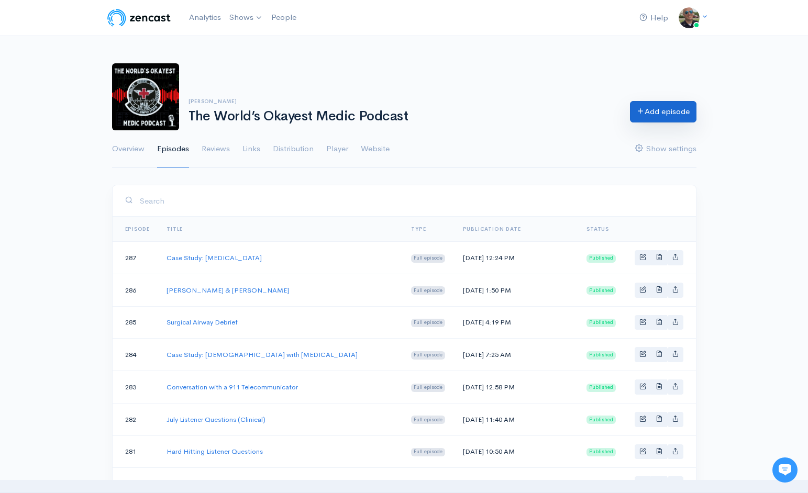
click at [653, 111] on link "Add episode" at bounding box center [663, 111] width 66 height 21
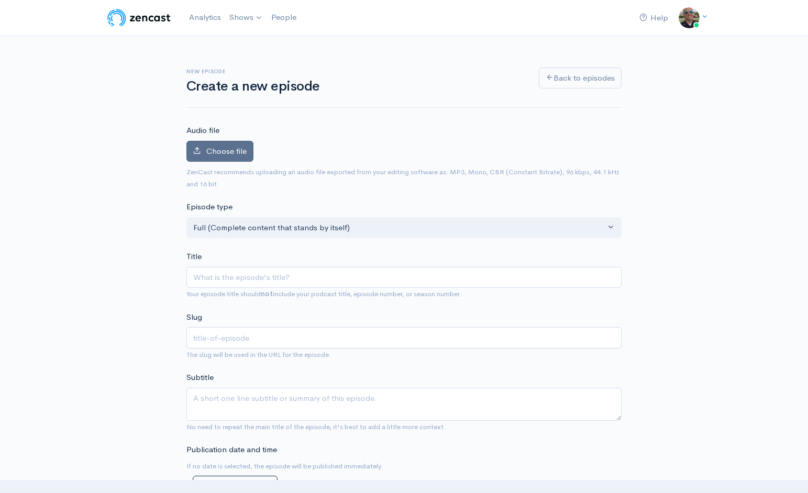
click at [243, 149] on span "Choose file" at bounding box center [226, 151] width 40 height 10
click at [0, 0] on input "Choose file" at bounding box center [0, 0] width 0 height 0
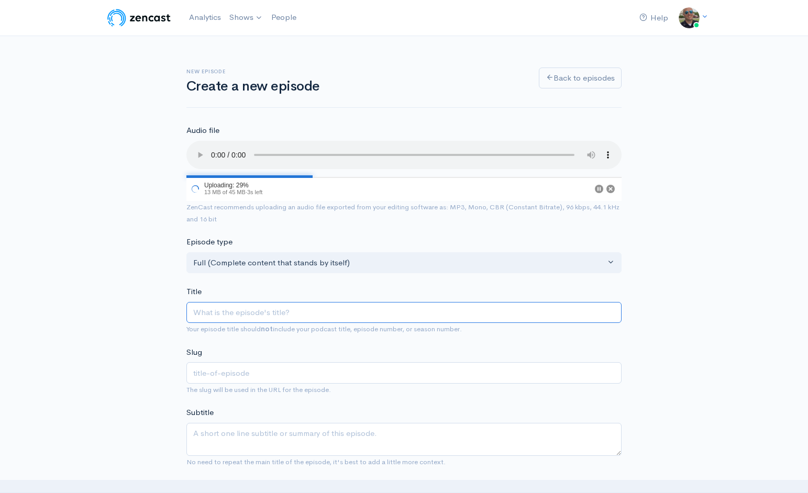
click at [332, 302] on input "Title" at bounding box center [403, 312] width 435 height 21
type input "R"
type input "r"
type input "Ra"
type input "ra"
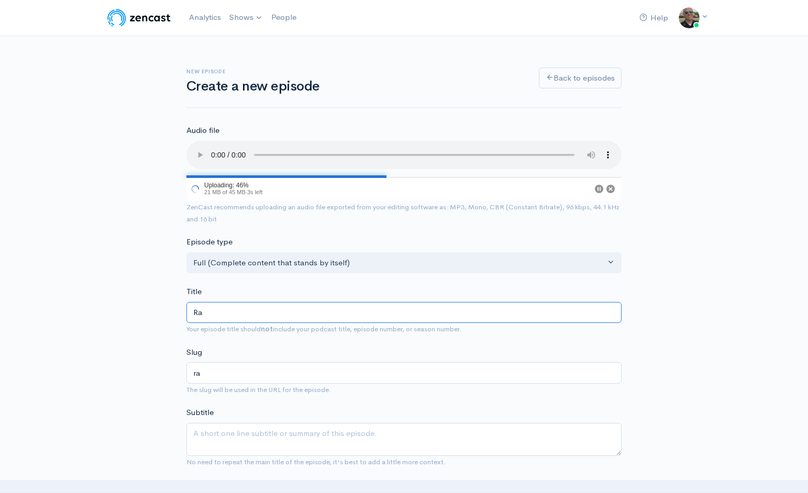
type input "Ran"
type input "ran"
type input "Rand"
type input "rand"
type input "Rando"
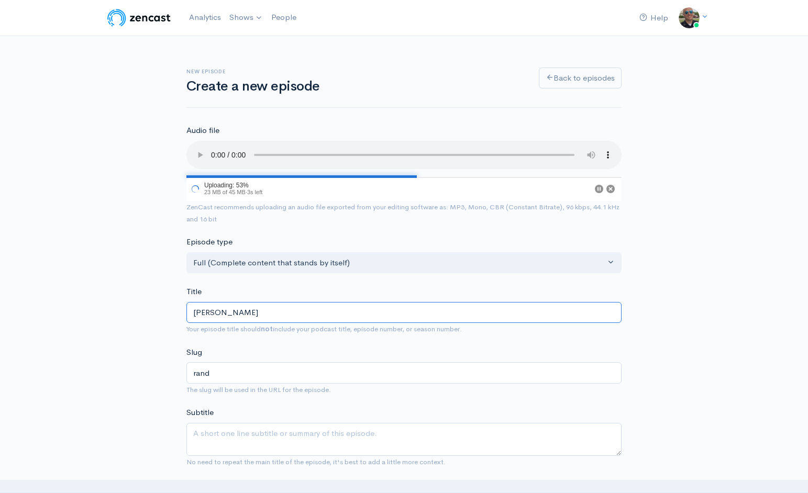
type input "rando"
type input "Random"
type input "random"
type input "Random R"
type input "random-r"
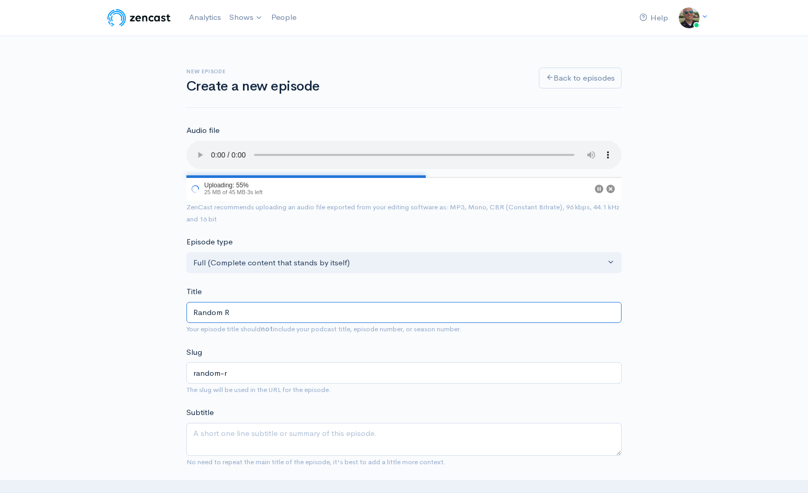
type input "Random Ra"
type input "random-ra"
type input "Random Ram"
type input "random-ram"
type input "Random Ramb"
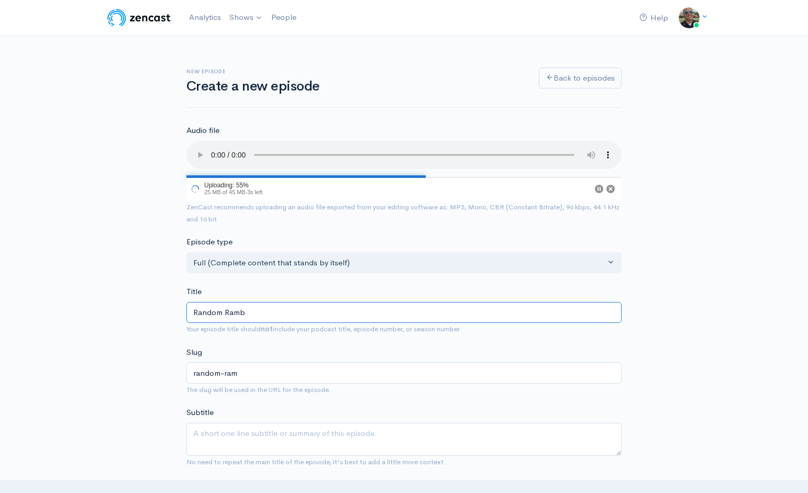
type input "random-ramb"
type input "Random Rambli"
type input "random-rambli"
type input "Random Rambling"
type input "random-rambling"
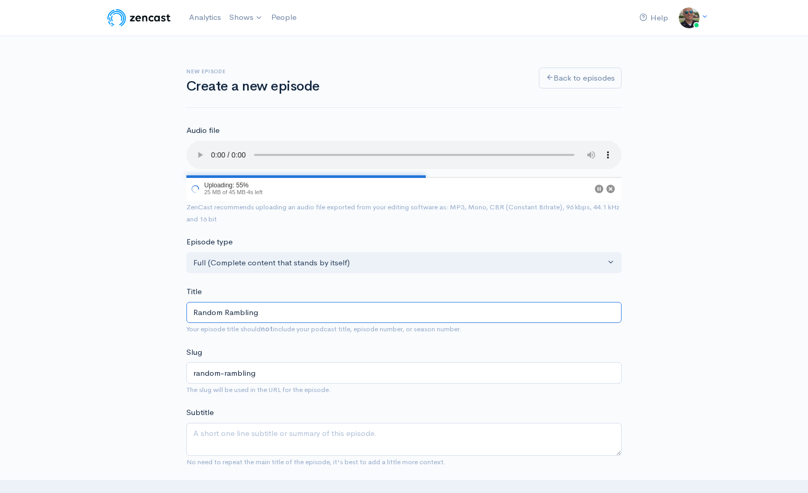
type input "Random Ramblings"
type input "random-ramblings"
type input "Random Ramblings: D"
type input "random-ramblings-d"
type input "Random Ramblings: Da"
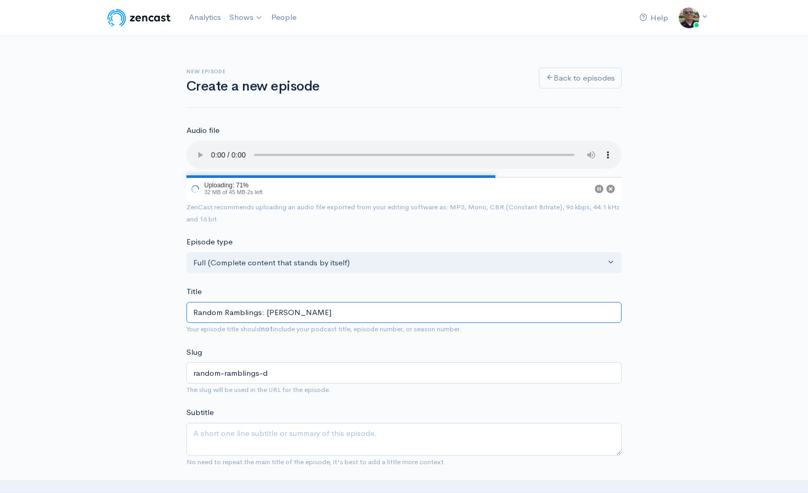
type input "random-ramblings-da"
type input "Random Ramblings: Dan"
type input "random-ramblings-dan"
type input "Random Ramblings: Dan R"
type input "random-ramblings-dan-r"
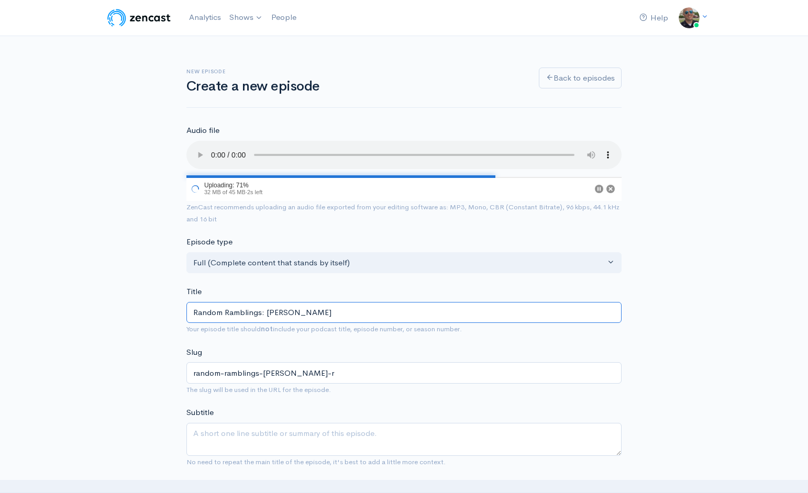
type input "Random Ramblings: Dan Ra"
type input "random-ramblings-dan-ra"
type input "Random Ramblings: Dan Rau"
type input "random-ramblings-dan-rau"
type input "Random Ramblings: [PERSON_NAME]"
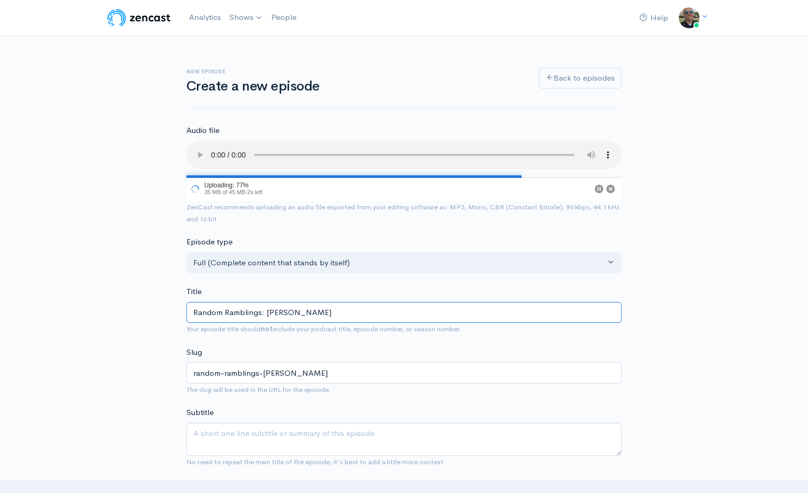
type input "random-ramblings-dan-rauh"
type input "Random Ramblings: [PERSON_NAME]"
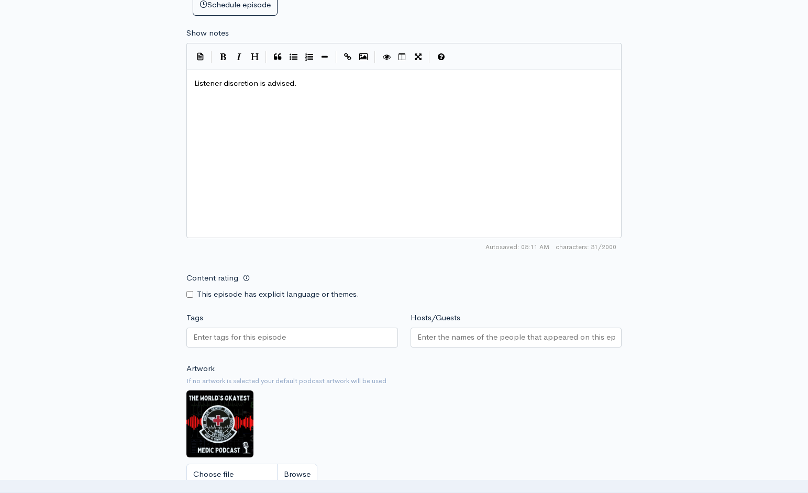
scroll to position [517, 0]
type textarea "Listener discretion is advised."
click at [188, 288] on div "This episode has explicit language or themes." at bounding box center [291, 294] width 211 height 12
click at [189, 291] on input "Content rating" at bounding box center [189, 294] width 7 height 7
checkbox input "true"
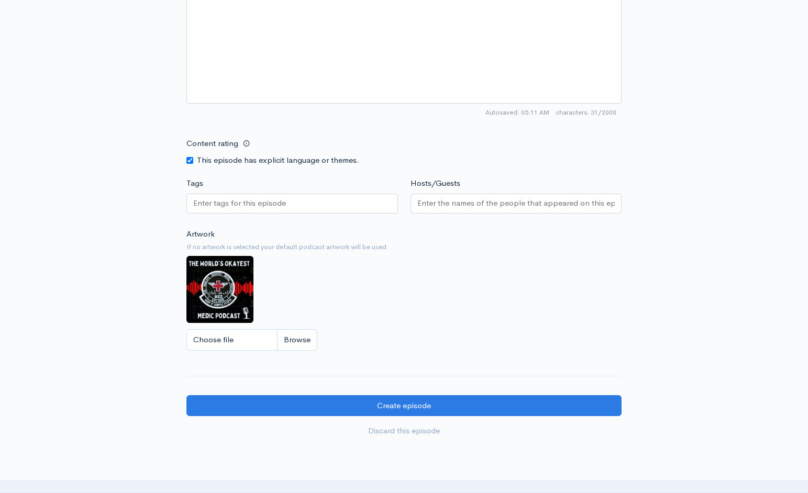
scroll to position [714, 0]
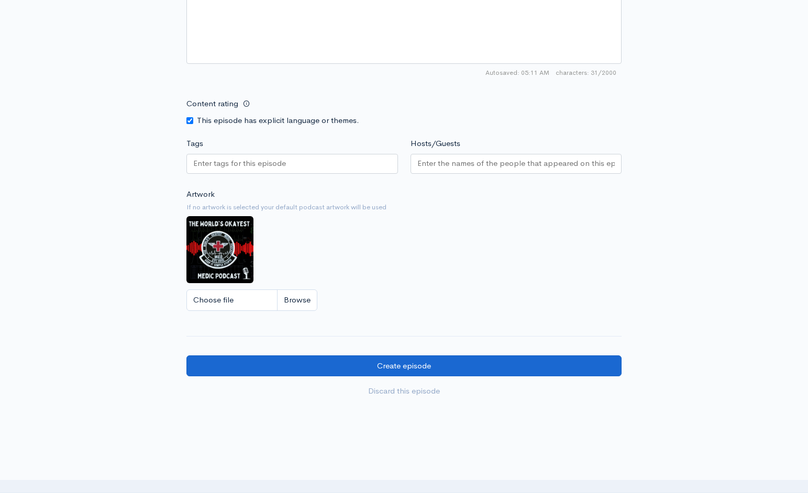
click at [421, 355] on input "Create episode" at bounding box center [403, 365] width 435 height 21
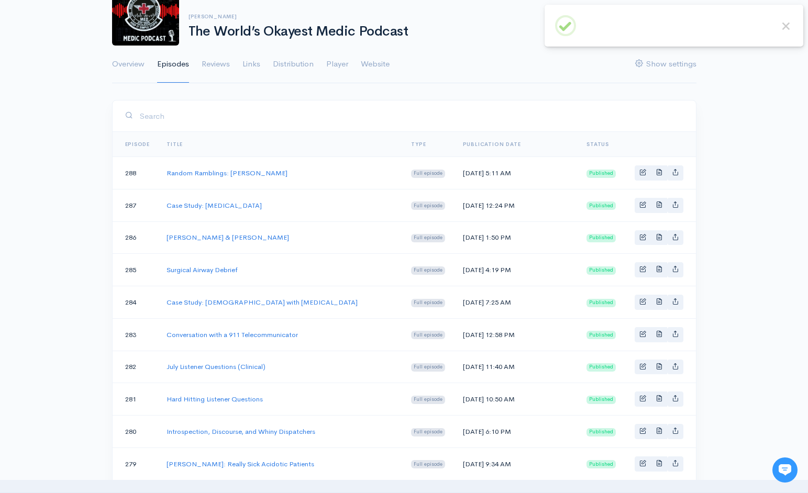
scroll to position [85, 0]
click at [180, 170] on link "Random Ramblings: [PERSON_NAME]" at bounding box center [226, 172] width 121 height 9
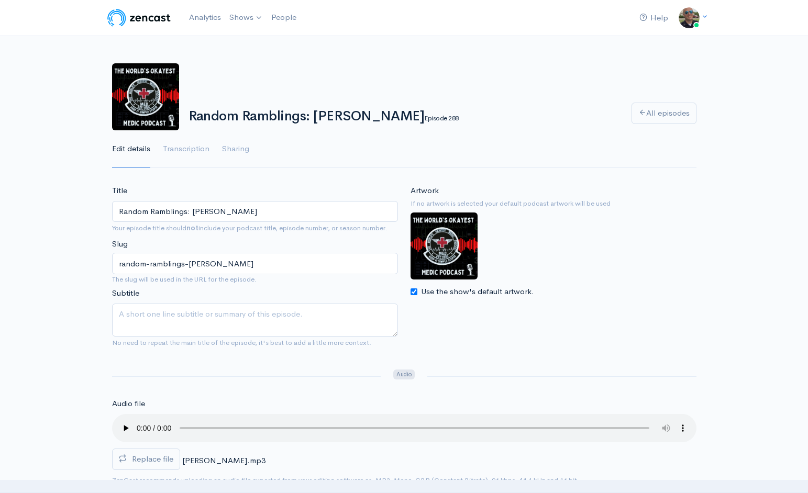
click at [121, 420] on audio at bounding box center [404, 428] width 584 height 28
click at [193, 421] on audio at bounding box center [404, 428] width 584 height 28
click at [203, 419] on audio at bounding box center [404, 428] width 584 height 28
click at [206, 420] on audio at bounding box center [404, 428] width 584 height 28
click at [219, 421] on audio at bounding box center [404, 428] width 584 height 28
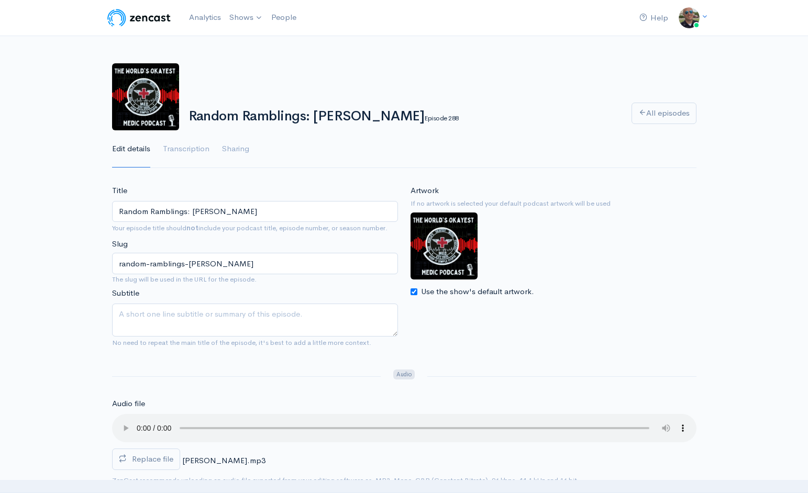
click at [241, 421] on audio at bounding box center [404, 428] width 584 height 28
click at [210, 422] on audio at bounding box center [404, 428] width 584 height 28
click at [208, 420] on audio at bounding box center [404, 428] width 584 height 28
click at [204, 420] on audio at bounding box center [404, 428] width 584 height 28
click at [201, 420] on audio at bounding box center [404, 428] width 584 height 28
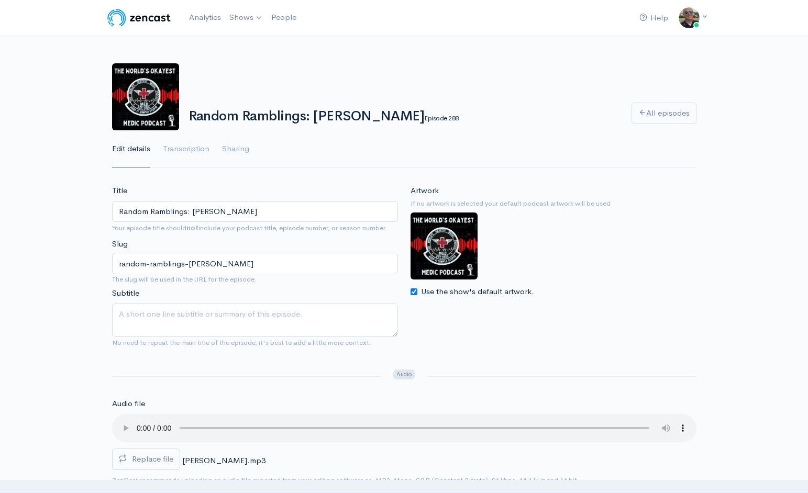
click at [198, 421] on audio at bounding box center [404, 428] width 584 height 28
click at [195, 420] on audio at bounding box center [404, 428] width 584 height 28
click at [153, 420] on audio at bounding box center [404, 428] width 584 height 28
click at [139, 418] on audio at bounding box center [404, 428] width 584 height 28
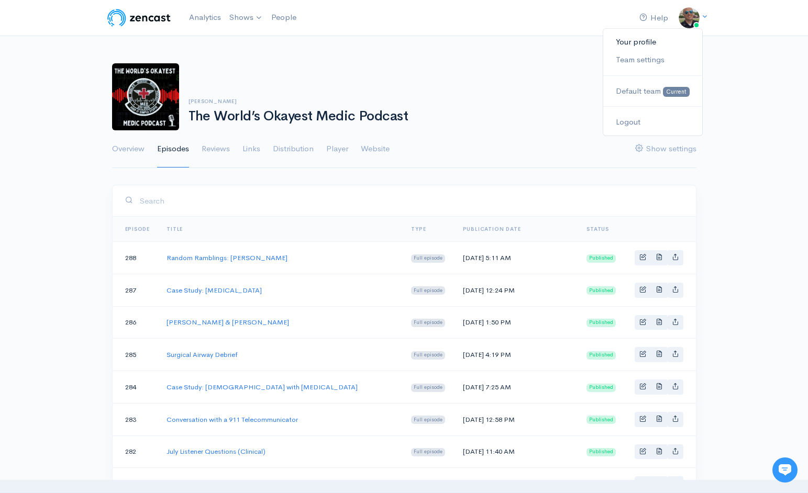
click at [642, 38] on link "Your profile" at bounding box center [652, 42] width 98 height 18
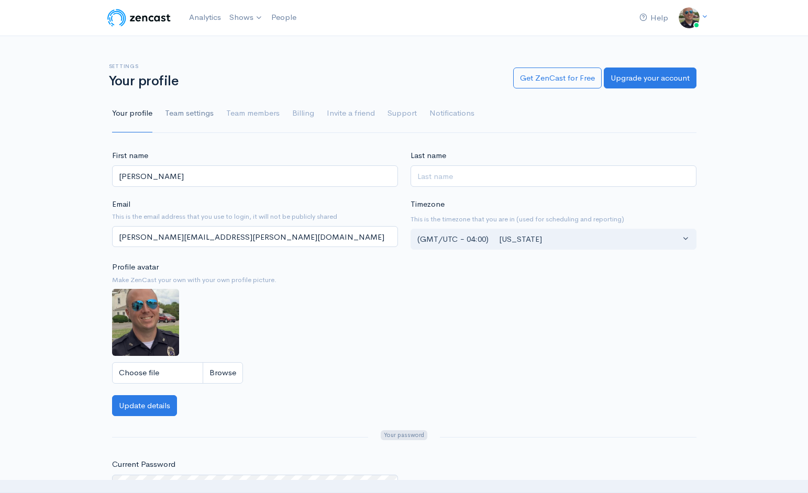
click at [181, 113] on link "Team settings" at bounding box center [189, 114] width 49 height 38
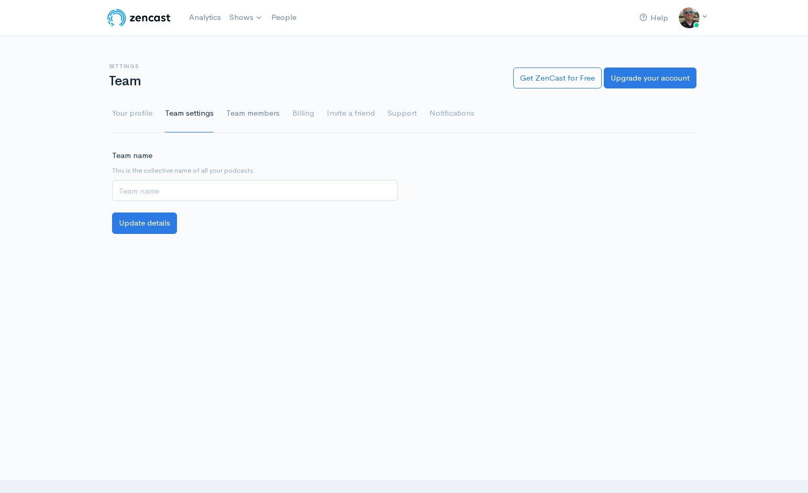
click at [245, 118] on link "Team members" at bounding box center [252, 114] width 53 height 38
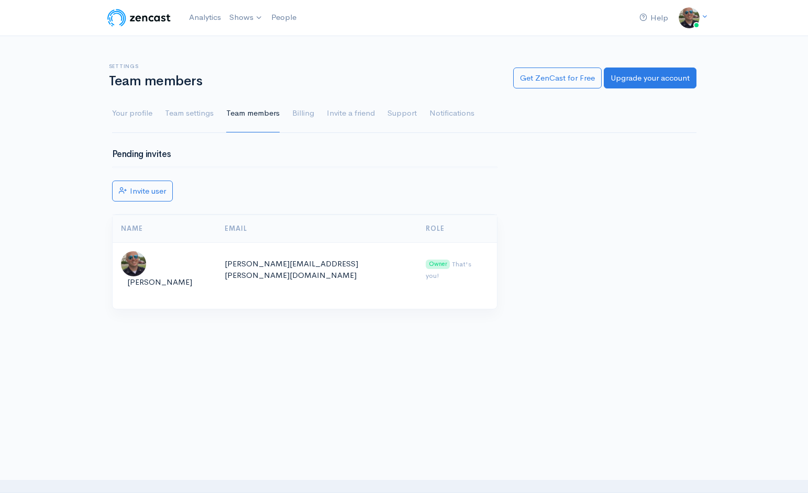
click at [322, 119] on ul "Your profile Team settings Team members Billing Invite a friend Support Notific…" at bounding box center [404, 114] width 584 height 38
click at [292, 113] on link "Billing" at bounding box center [303, 114] width 22 height 38
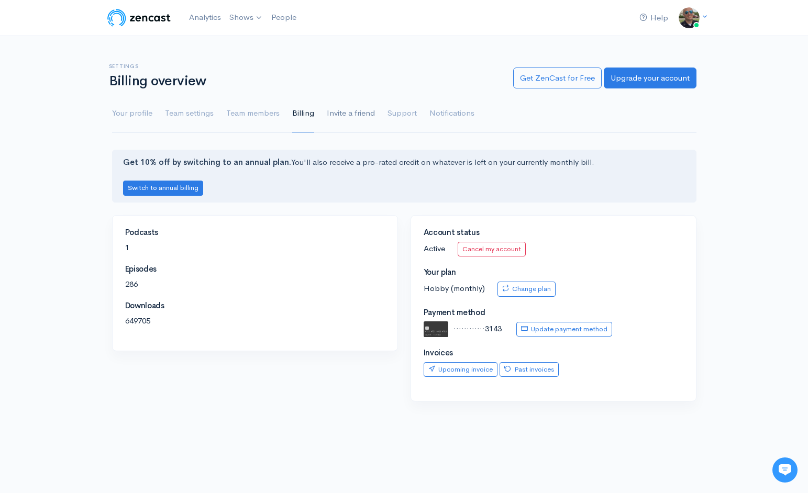
click at [340, 110] on link "Invite a friend" at bounding box center [351, 114] width 48 height 38
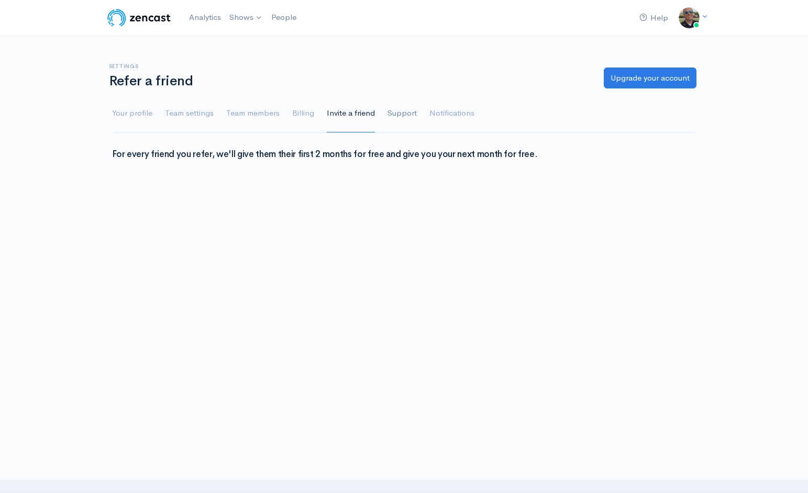
click at [403, 115] on link "Support" at bounding box center [401, 114] width 29 height 38
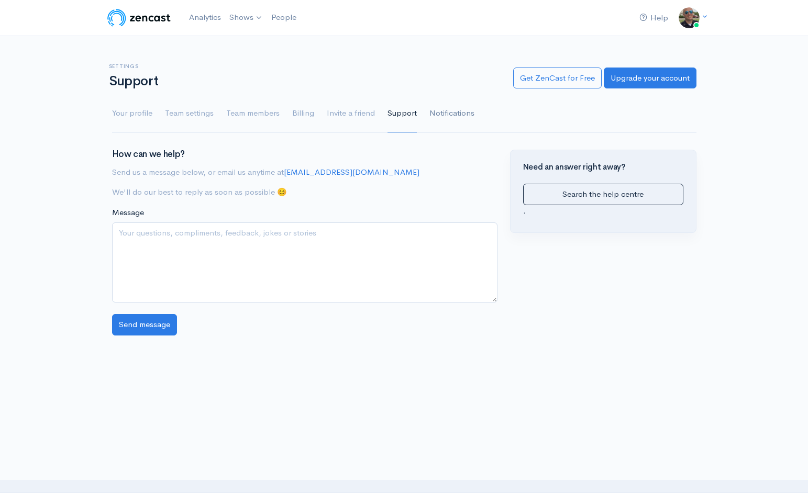
click at [445, 120] on link "Notifications" at bounding box center [451, 114] width 45 height 38
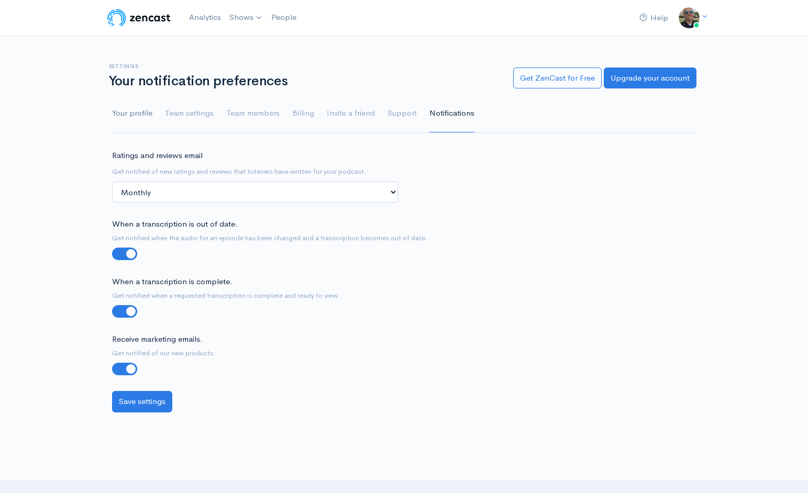
click at [147, 111] on link "Your profile" at bounding box center [132, 114] width 40 height 38
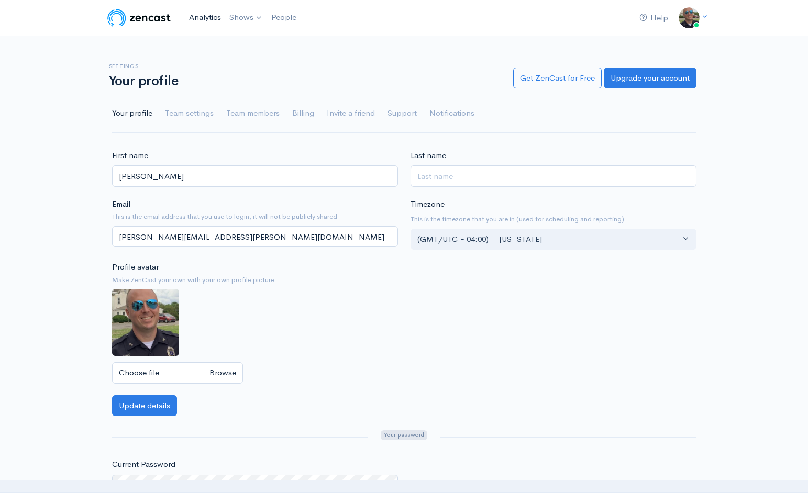
click at [208, 19] on link "Analytics" at bounding box center [205, 17] width 40 height 23
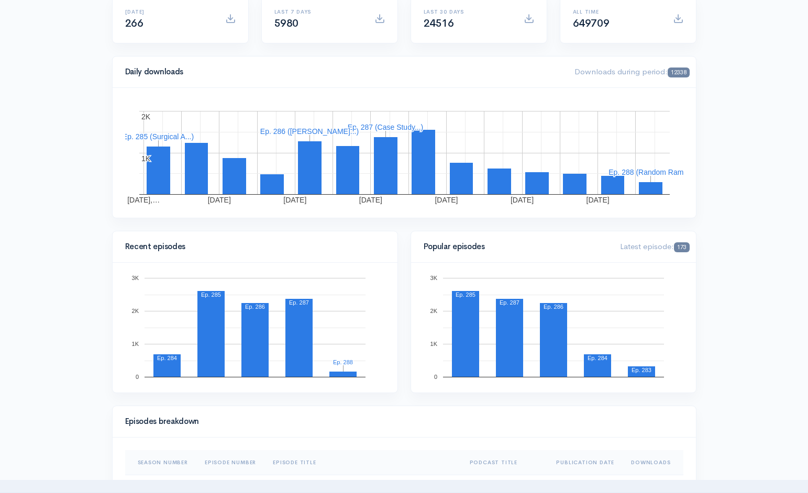
scroll to position [122, 0]
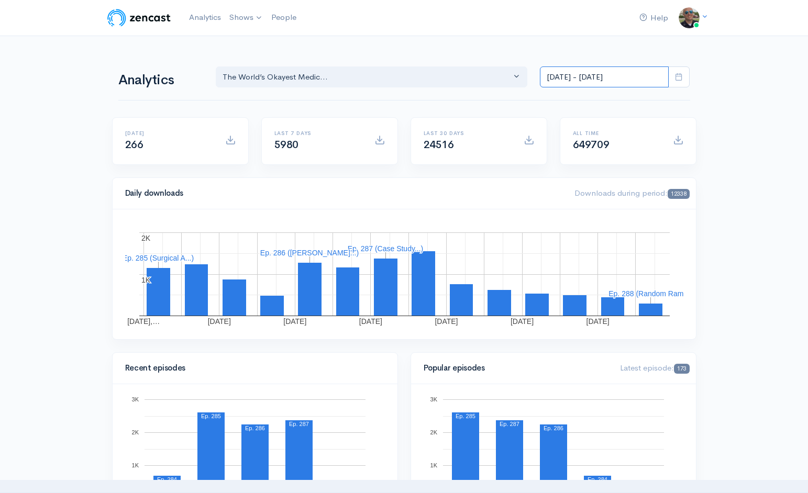
click at [605, 77] on input "[DATE] - [DATE]" at bounding box center [604, 76] width 129 height 21
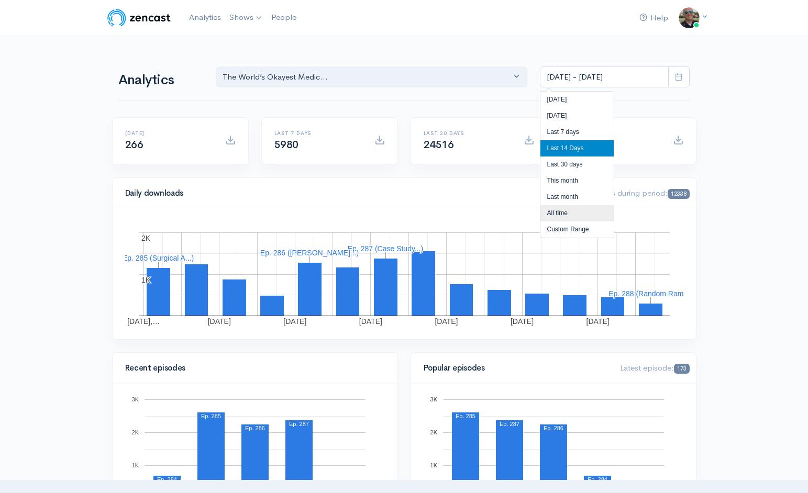
click at [546, 208] on li "All time" at bounding box center [576, 213] width 73 height 16
type input "[DATE] - [DATE]"
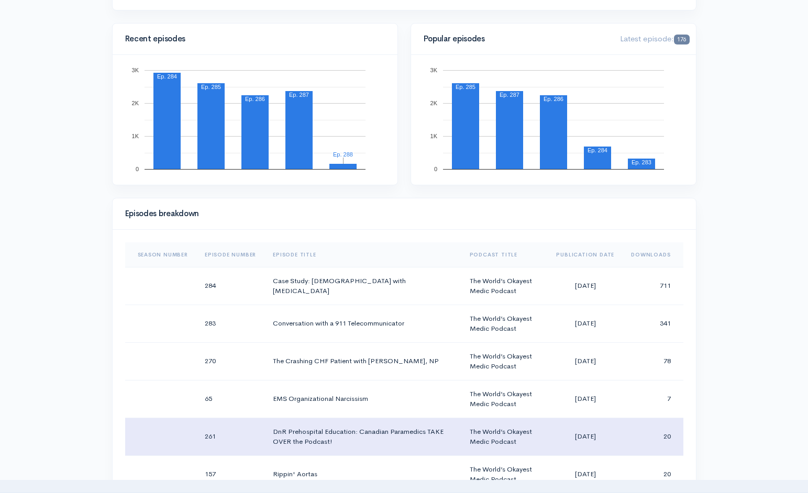
scroll to position [321, 0]
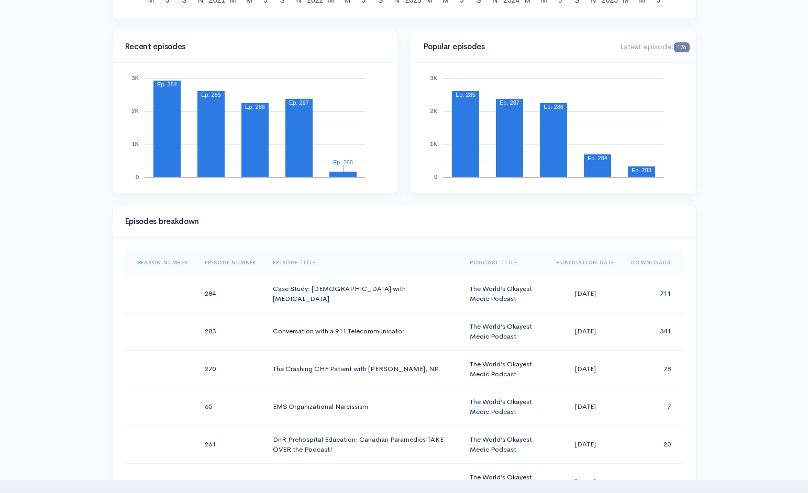
click at [651, 266] on th "Downloads" at bounding box center [652, 262] width 60 height 25
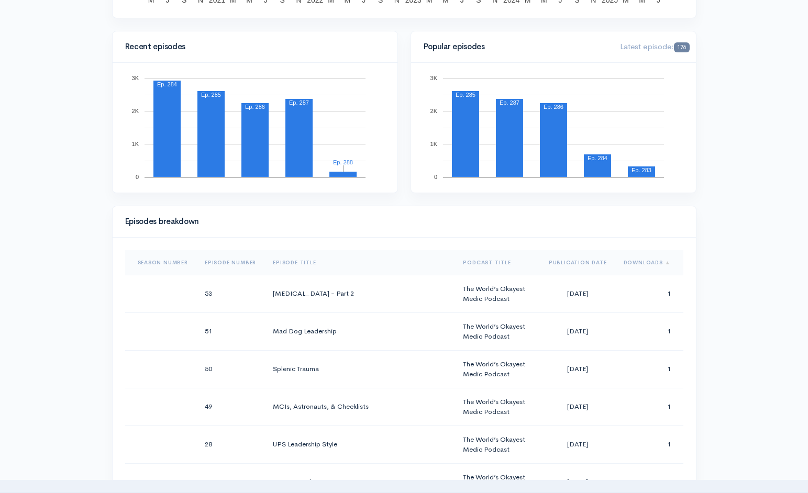
click at [651, 266] on th "Downloads" at bounding box center [649, 262] width 68 height 25
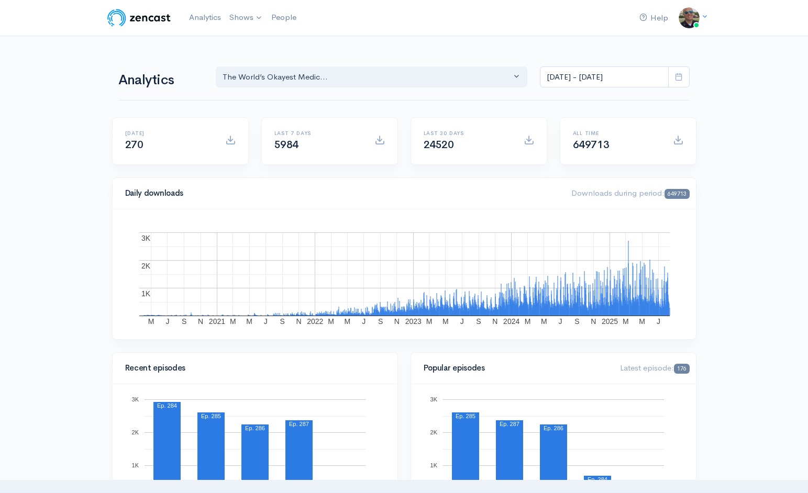
scroll to position [0, 0]
click at [660, 83] on input "[DATE] - [DATE]" at bounding box center [604, 76] width 129 height 21
click at [561, 212] on li "All time" at bounding box center [576, 213] width 73 height 16
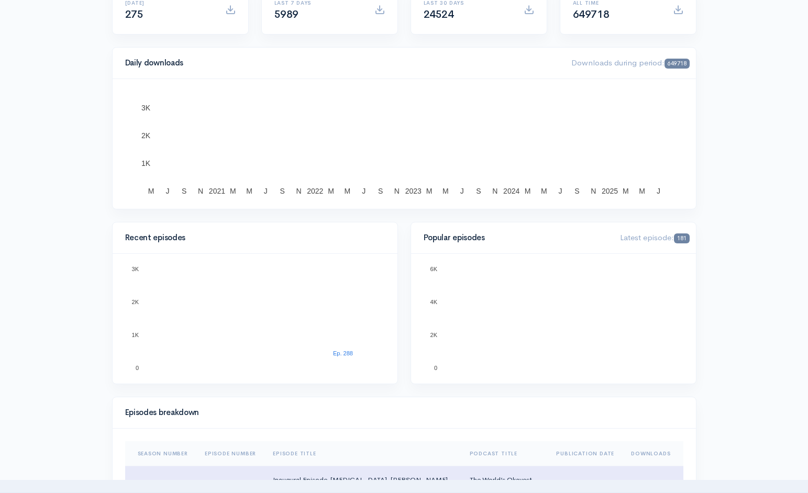
scroll to position [309, 0]
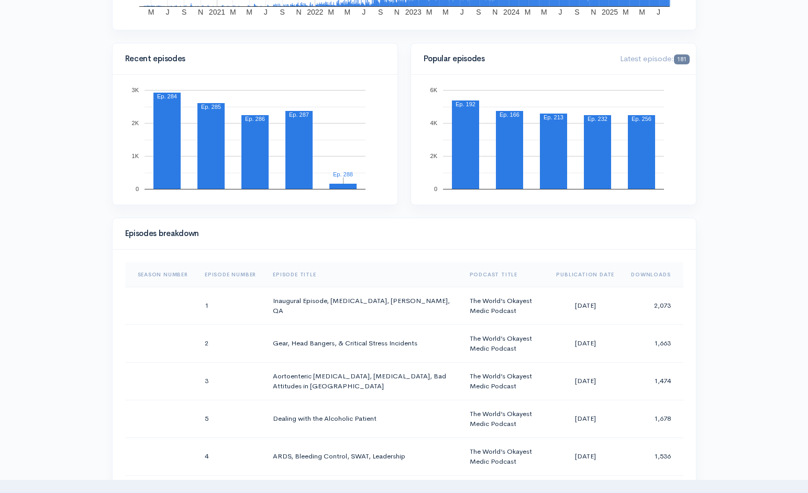
click at [653, 275] on th "Downloads" at bounding box center [652, 274] width 60 height 25
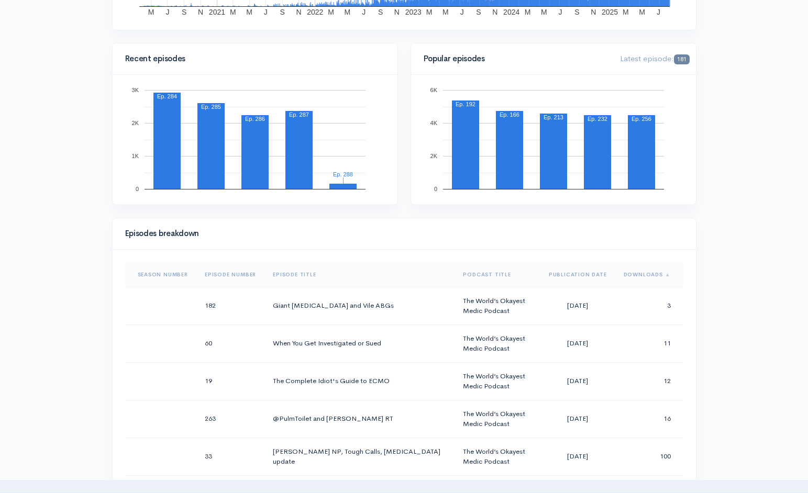
click at [653, 275] on th "Downloads" at bounding box center [649, 274] width 68 height 25
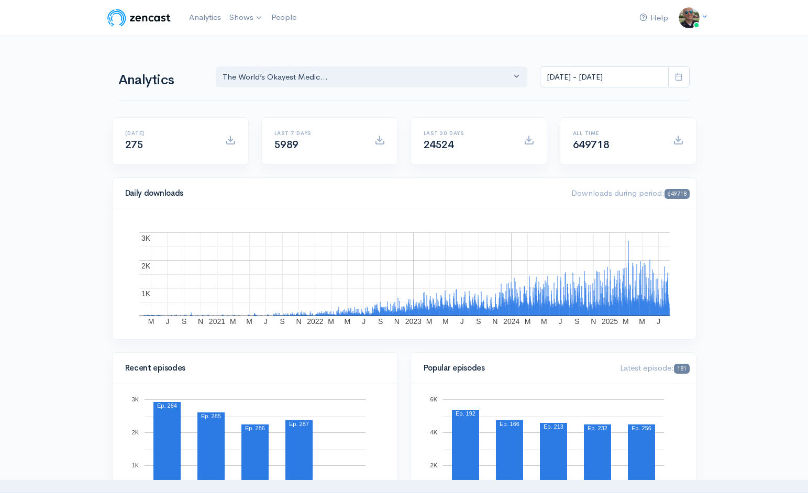
scroll to position [0, 0]
